Goal: Task Accomplishment & Management: Manage account settings

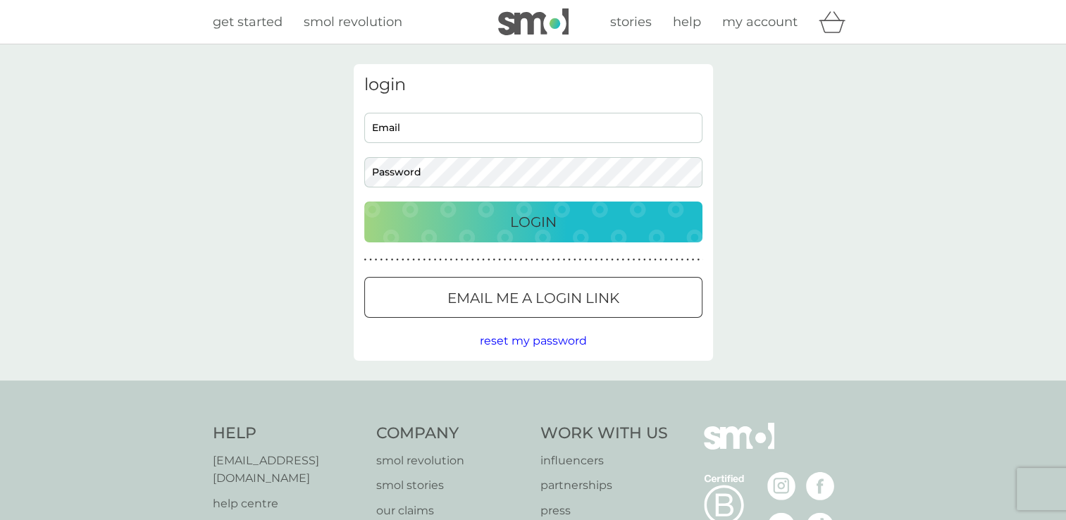
type input "sl.kay13@gmail.com"
click at [547, 238] on button "Login" at bounding box center [533, 222] width 338 height 41
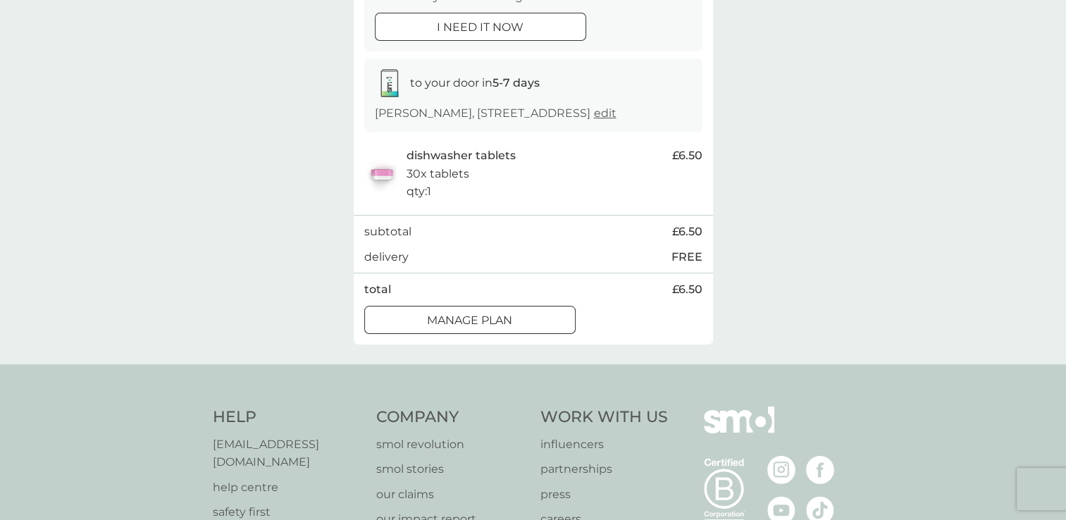
scroll to position [187, 0]
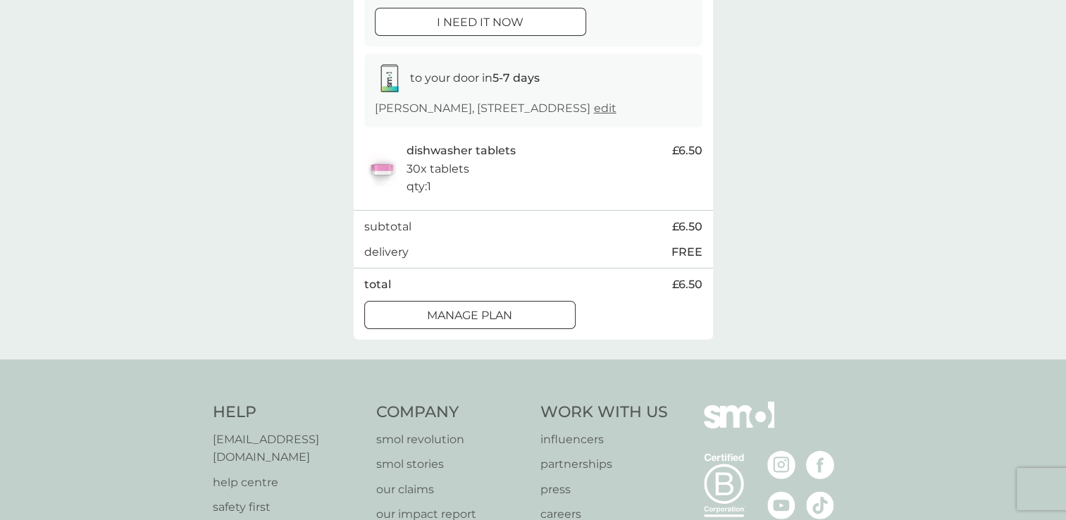
click at [505, 325] on p "Manage plan" at bounding box center [469, 316] width 85 height 18
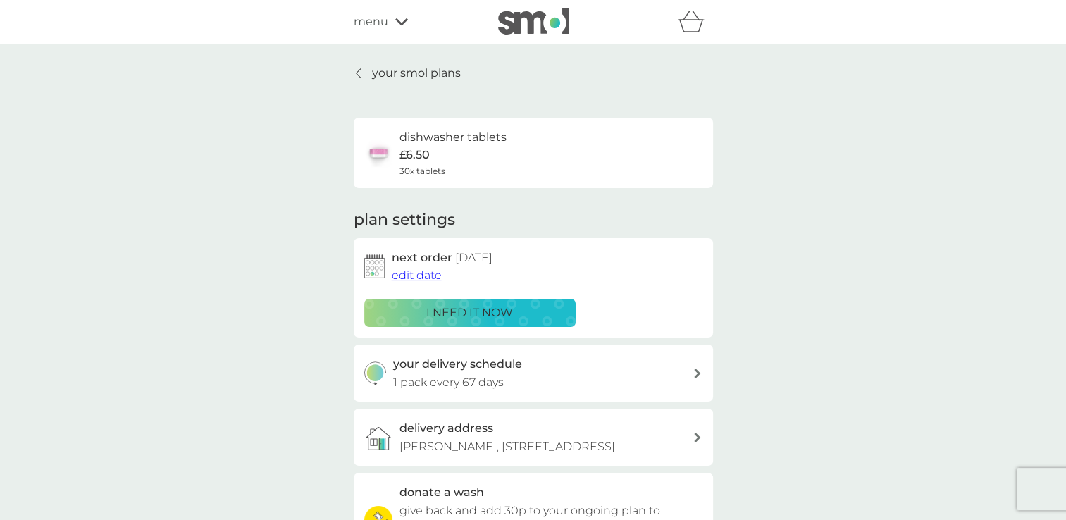
click at [410, 272] on span "edit date" at bounding box center [417, 275] width 50 height 13
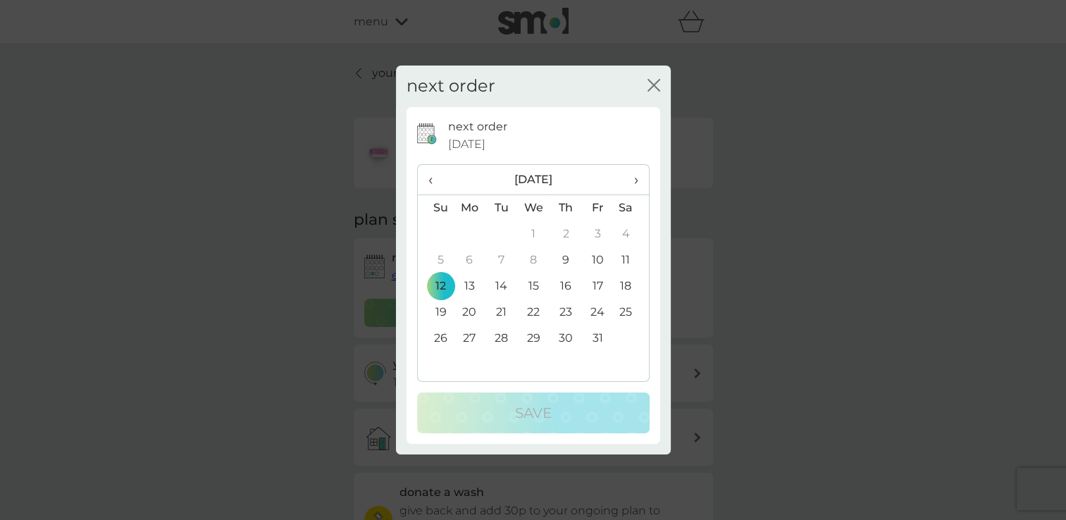
click at [636, 182] on span "›" at bounding box center [631, 180] width 14 height 30
click at [429, 263] on td "2" at bounding box center [436, 260] width 36 height 26
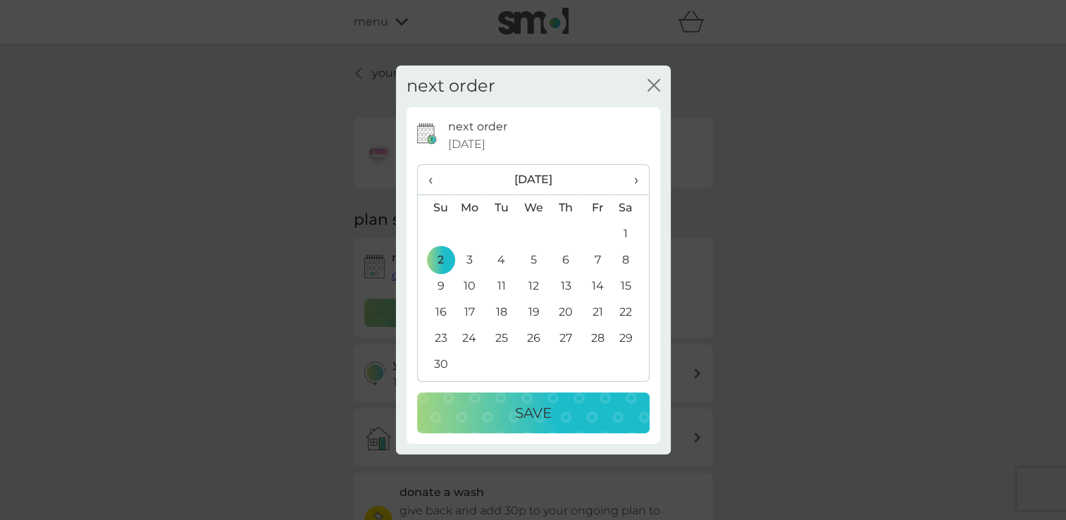
click at [533, 410] on p "Save" at bounding box center [533, 413] width 37 height 23
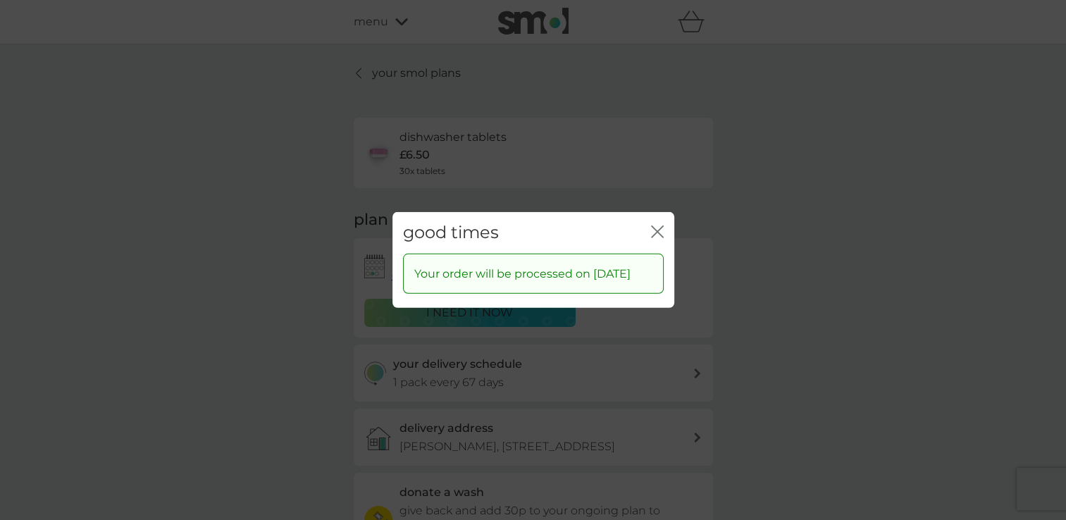
click at [654, 226] on icon "close" at bounding box center [655, 231] width 6 height 11
